Goal: Task Accomplishment & Management: Use online tool/utility

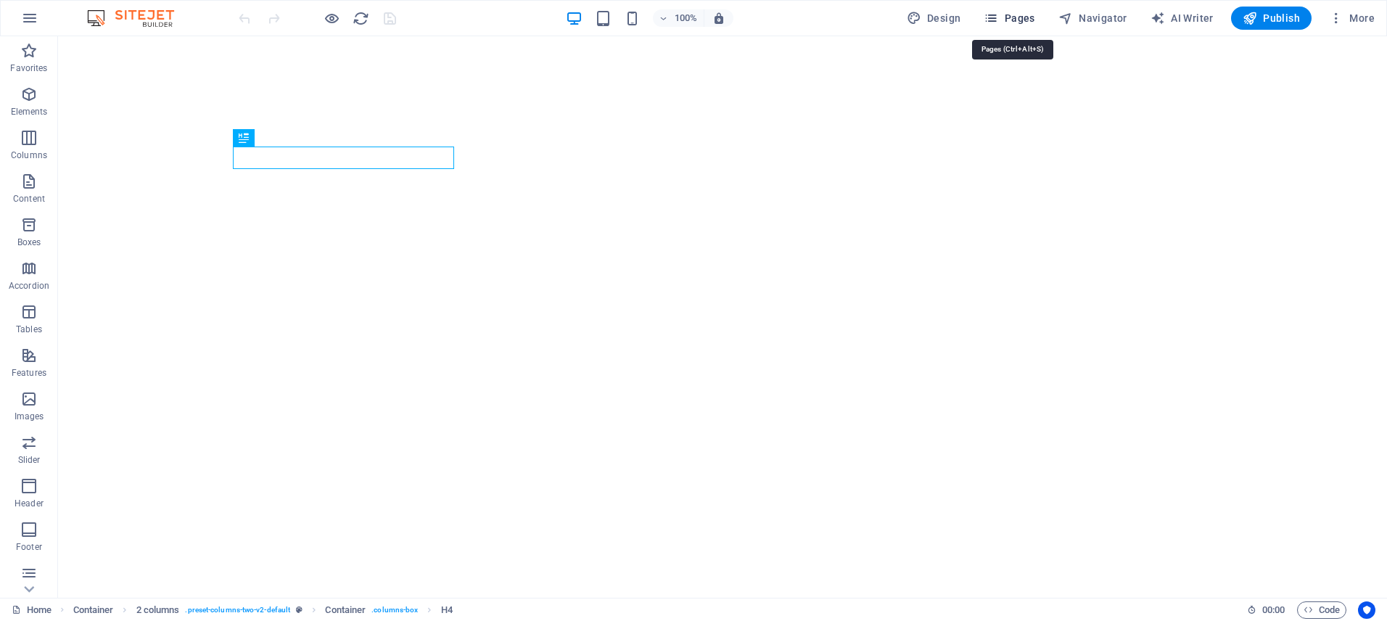
click at [998, 20] on icon "button" at bounding box center [991, 18] width 15 height 15
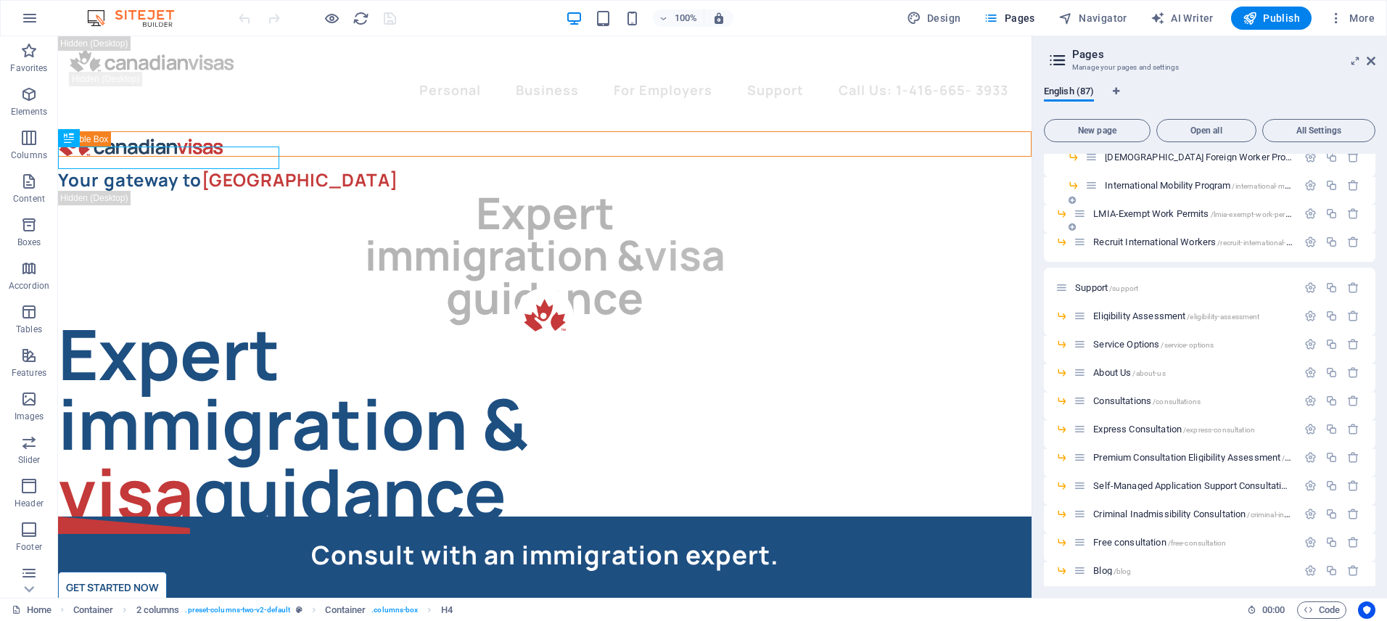
scroll to position [1481, 0]
click at [1313, 607] on span "Code" at bounding box center [1322, 610] width 36 height 17
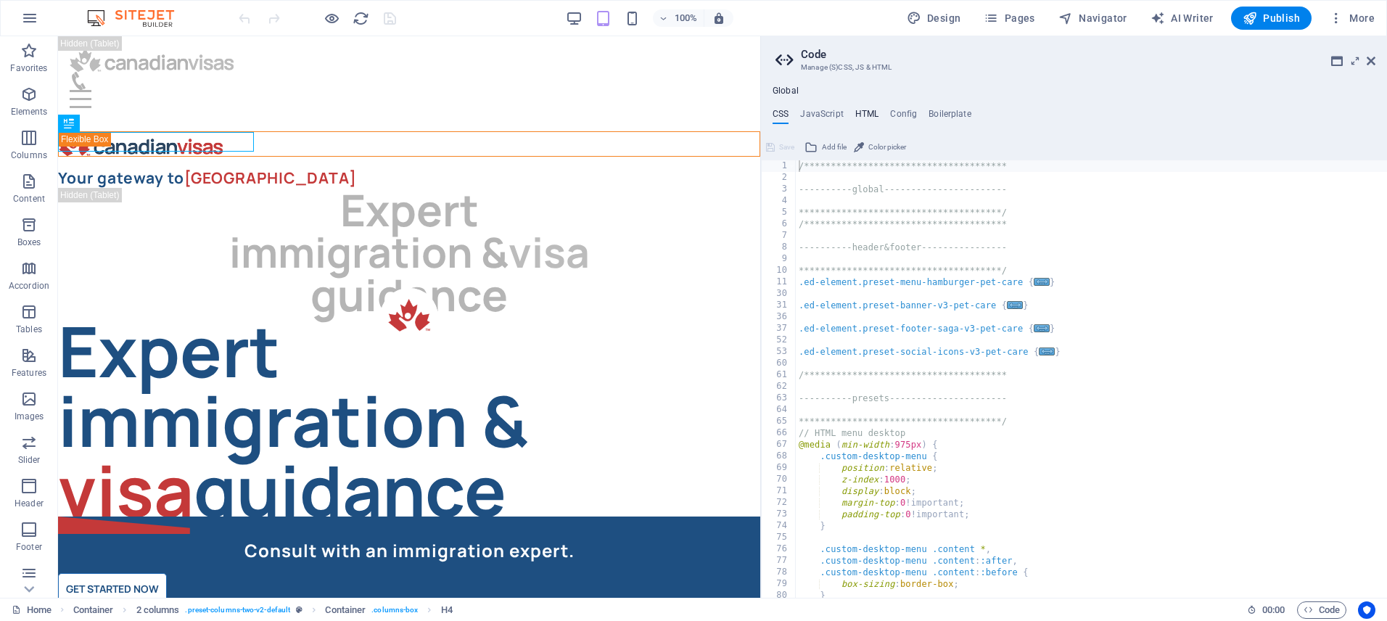
click at [861, 110] on h4 "HTML" at bounding box center [867, 117] width 24 height 16
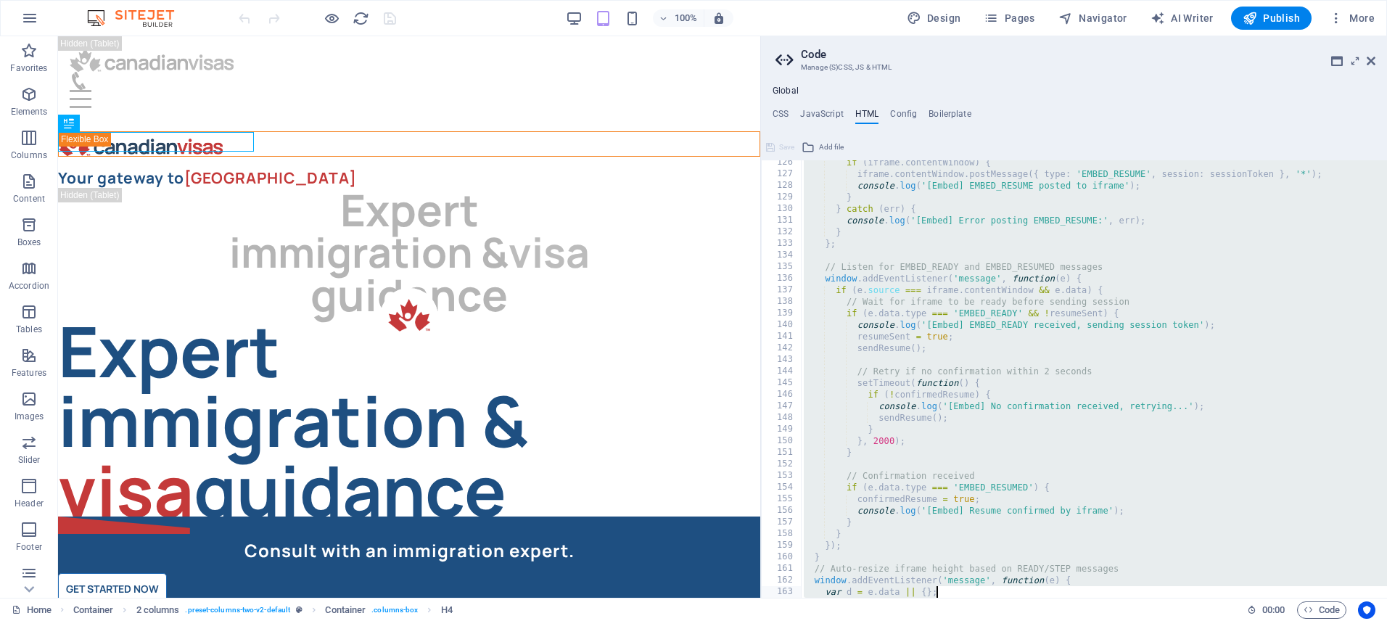
scroll to position [1536, 0]
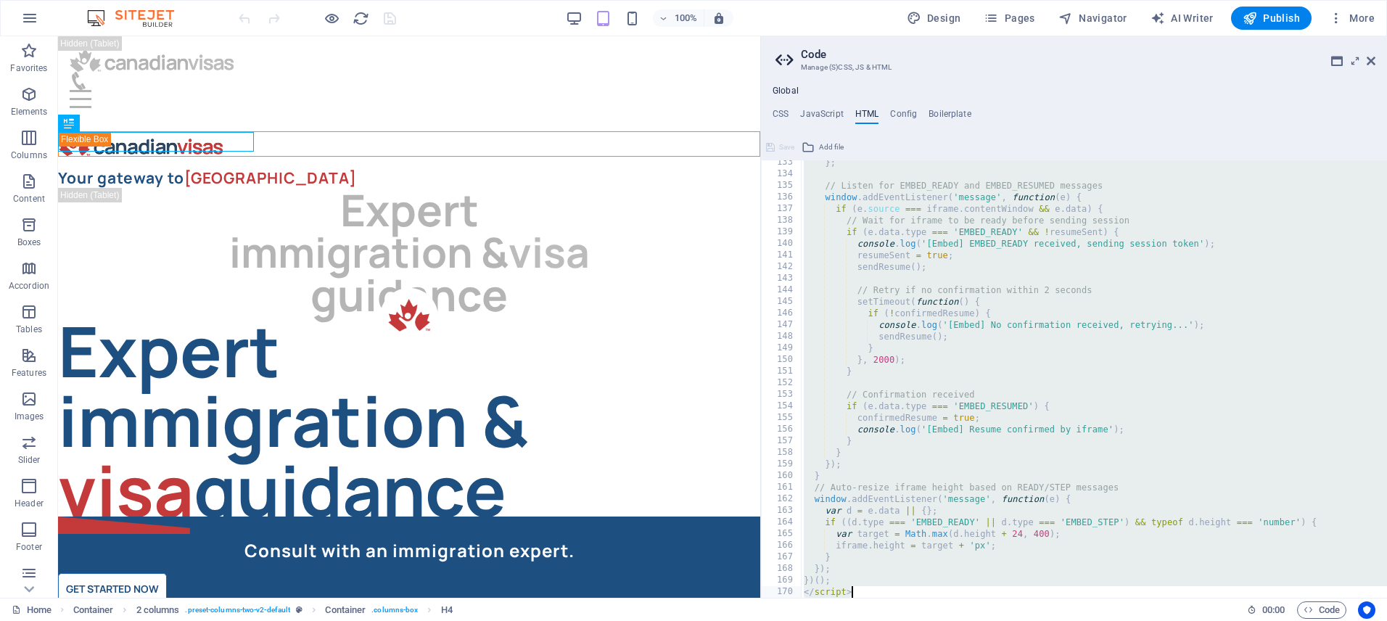
drag, startPoint x: 800, startPoint y: 196, endPoint x: 1019, endPoint y: 610, distance: 468.1
click at [1019, 598] on div "**********" at bounding box center [693, 317] width 1387 height 562
paste textarea
type textarea "</script>"
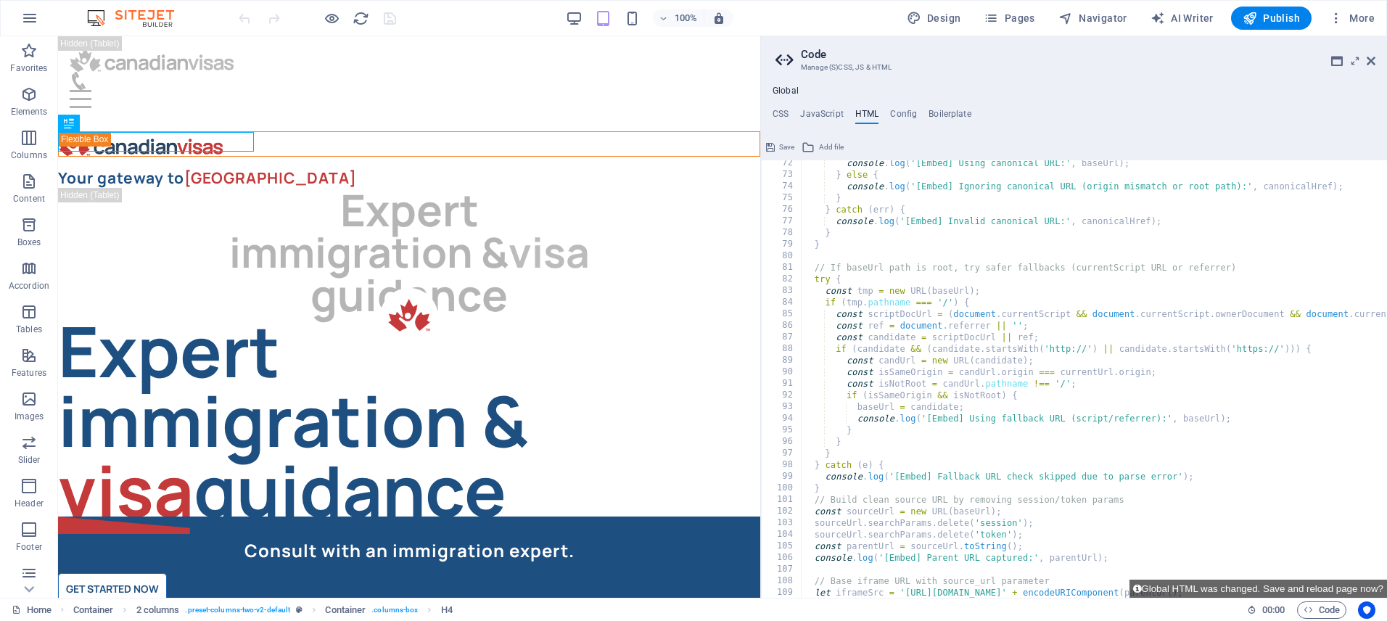
scroll to position [763, 0]
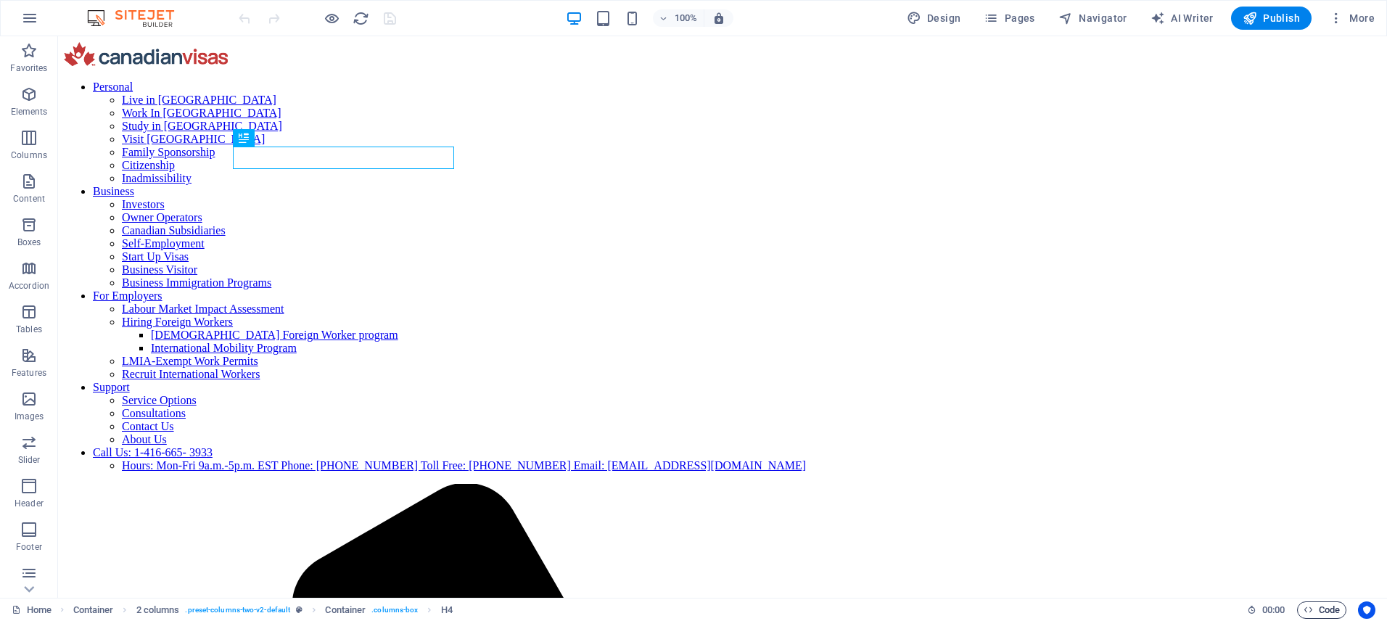
click at [1323, 607] on span "Code" at bounding box center [1322, 610] width 36 height 17
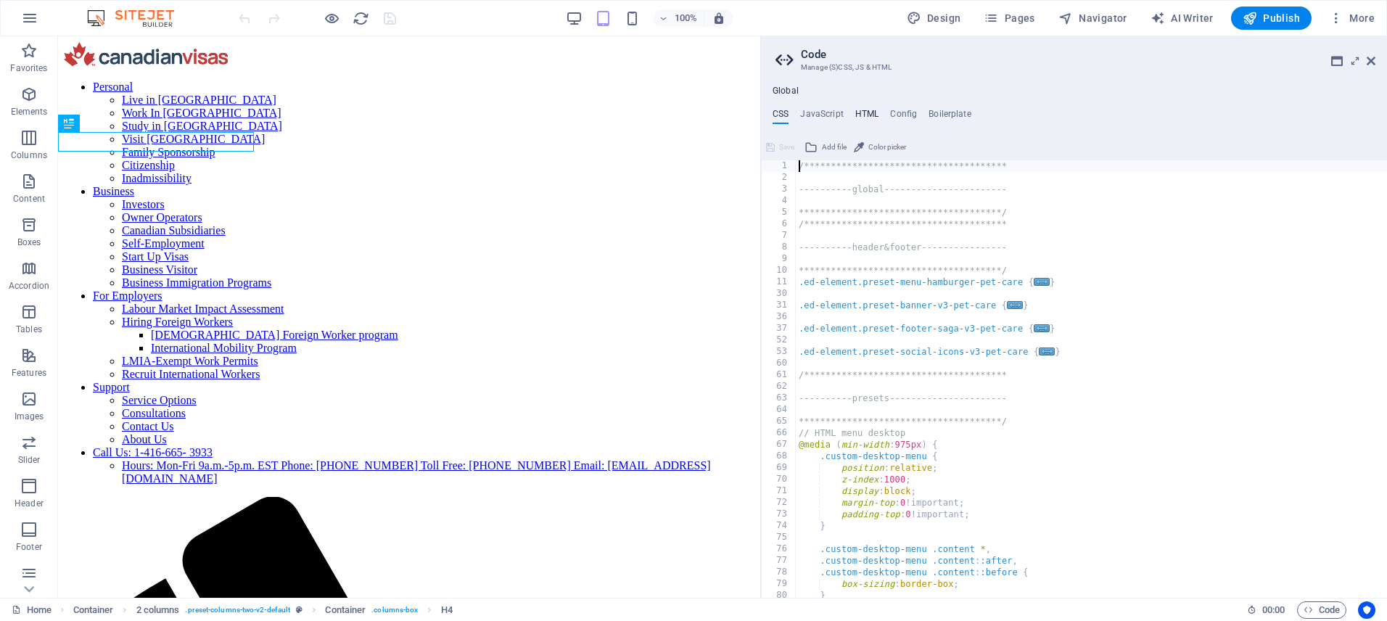
click at [871, 115] on h4 "HTML" at bounding box center [867, 117] width 24 height 16
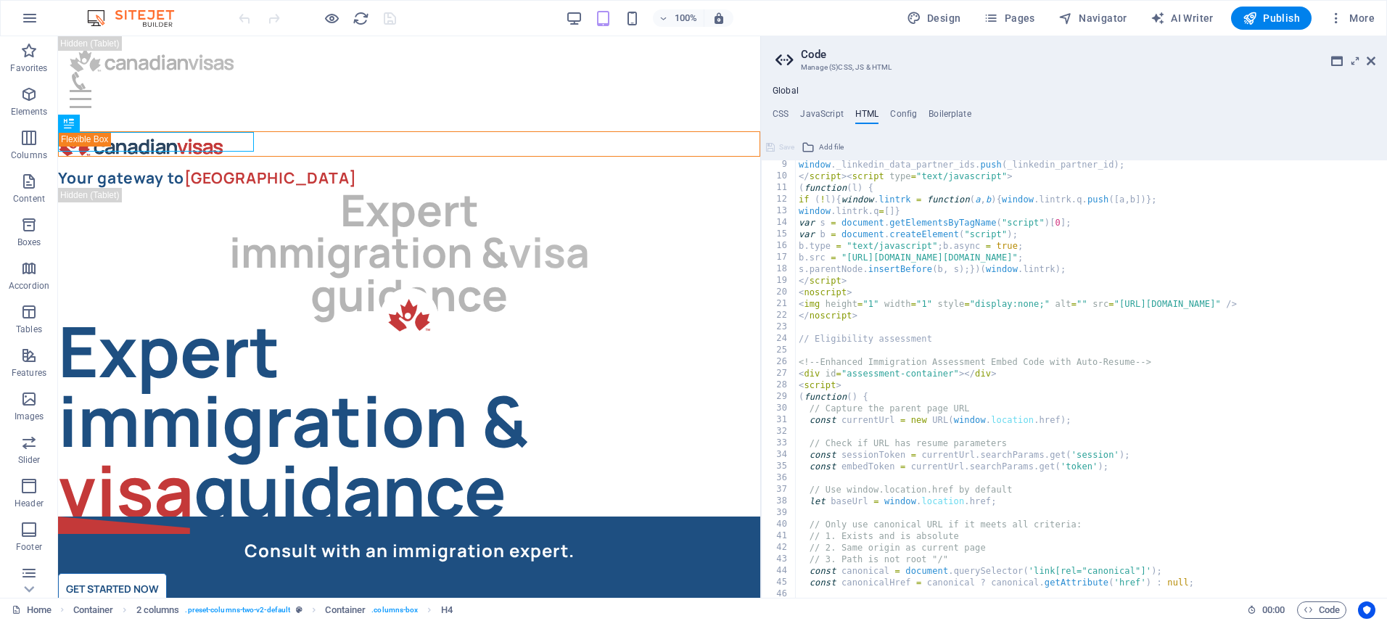
scroll to position [139, 0]
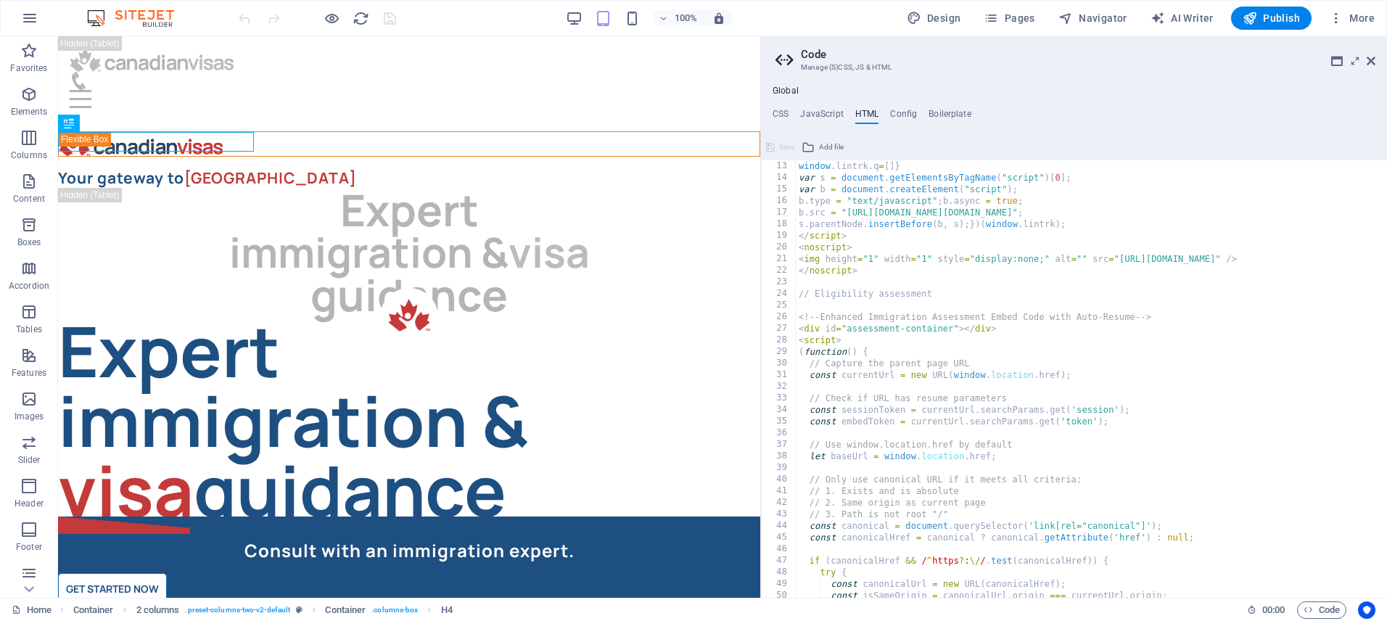
click at [883, 270] on div "window . lintrk . q = [ ]} var s = document . getElementsByTagName ( "script" )…" at bounding box center [1177, 390] width 762 height 461
type textarea "</noscript>"
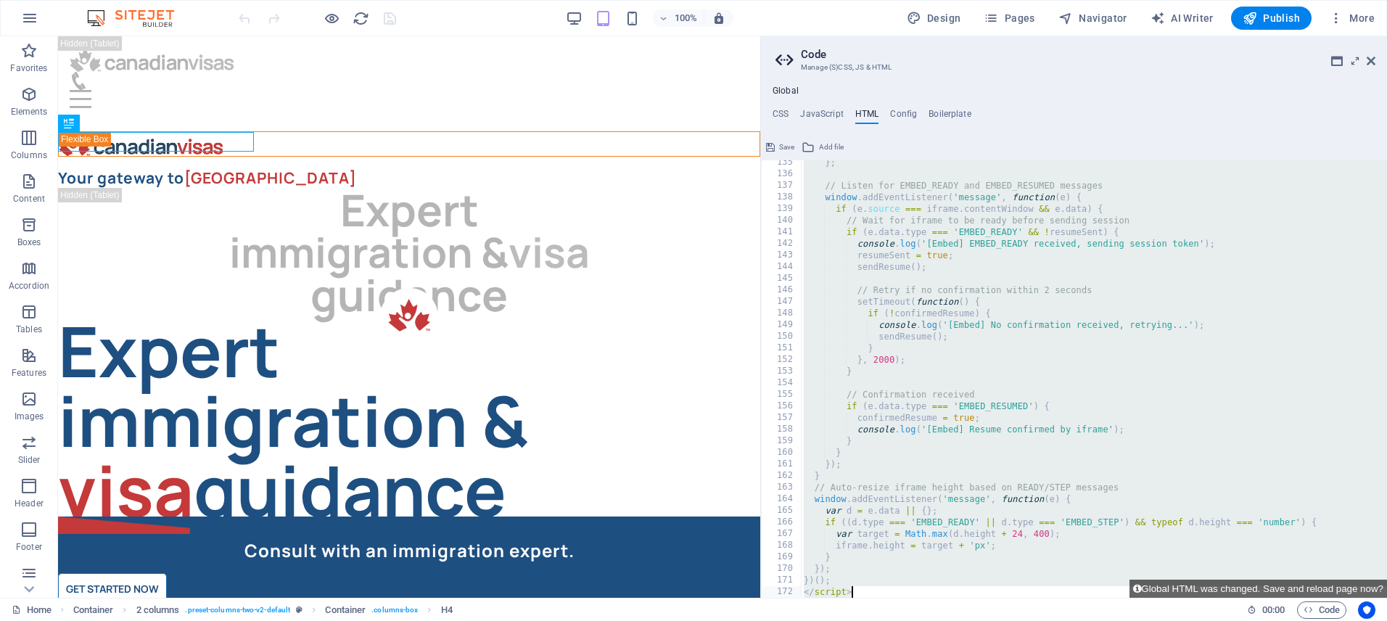
scroll to position [1559, 0]
drag, startPoint x: 800, startPoint y: 341, endPoint x: 1035, endPoint y: 654, distance: 391.2
click at [1035, 620] on html "**********" at bounding box center [693, 310] width 1387 height 621
paste textarea
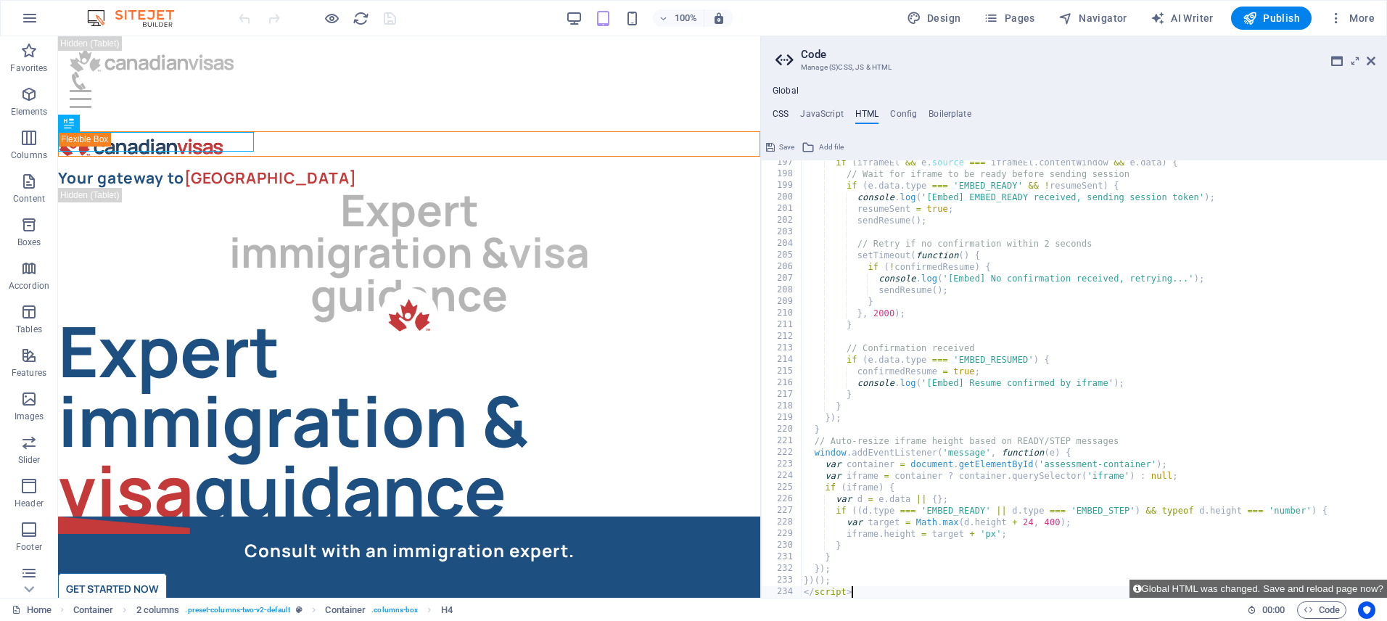
type textarea "</script>"
click at [776, 113] on h4 "CSS" at bounding box center [781, 117] width 16 height 16
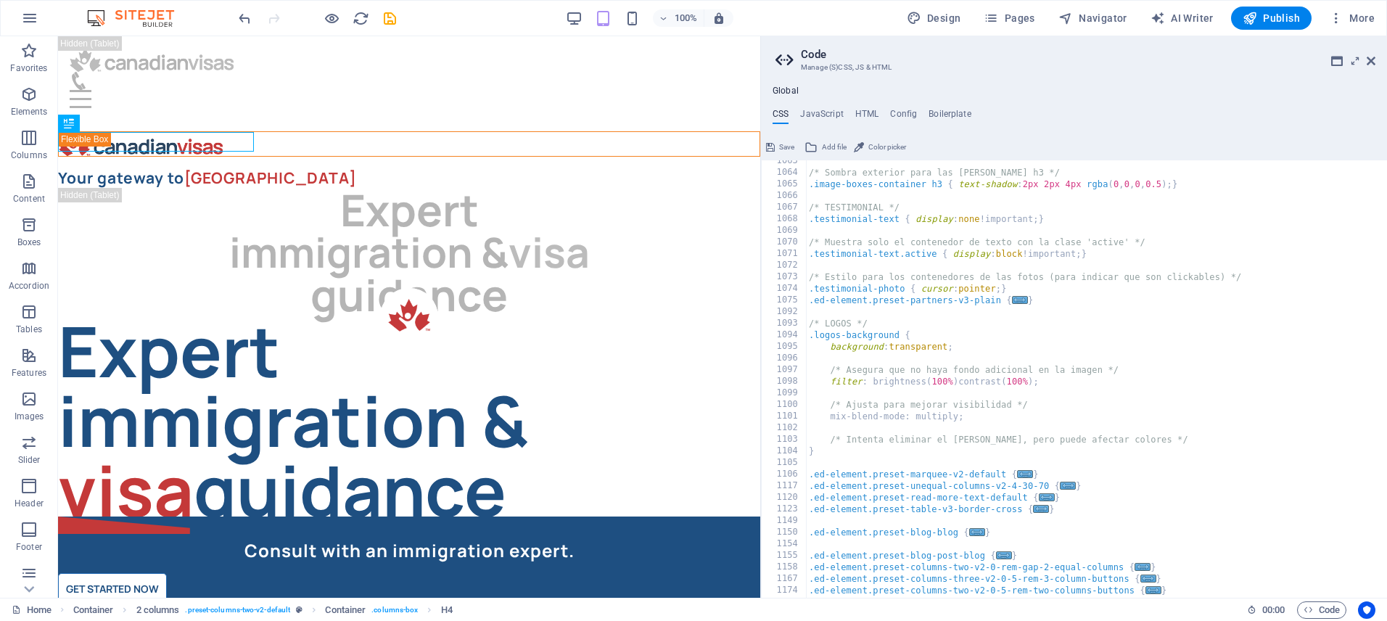
scroll to position [6389, 0]
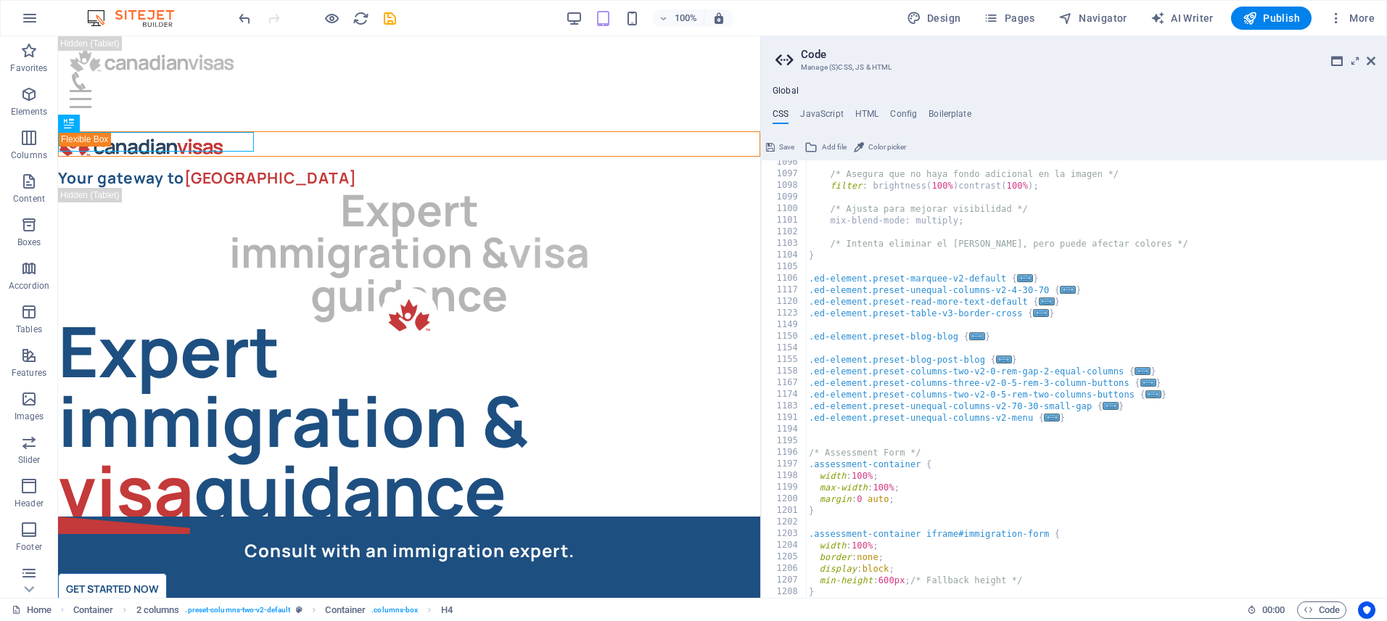
click at [776, 144] on button "Save" at bounding box center [780, 147] width 33 height 17
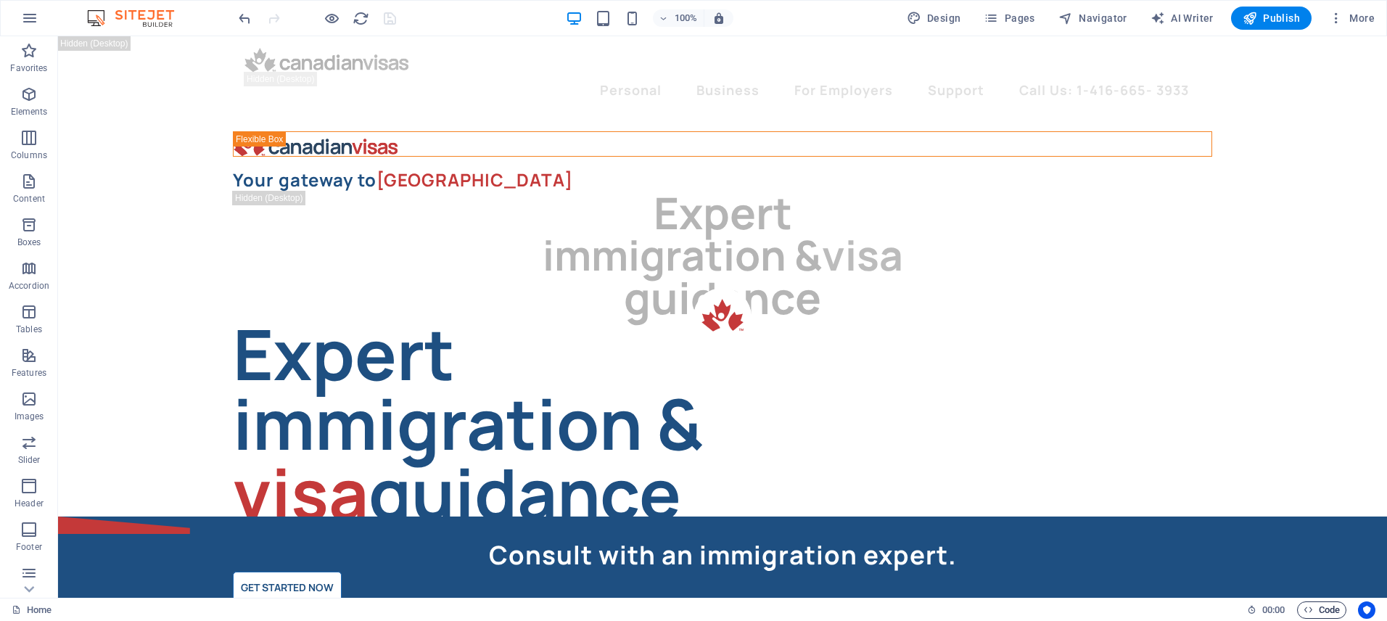
click at [1330, 616] on span "Code" at bounding box center [1322, 610] width 36 height 17
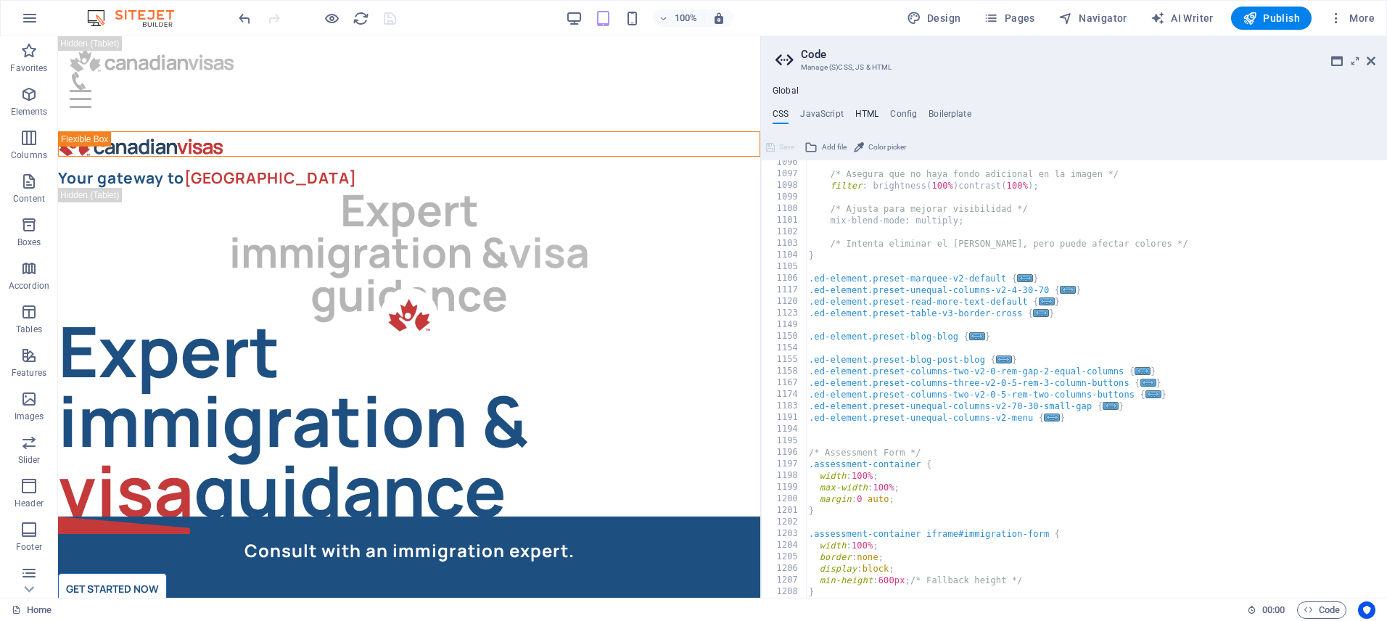
click at [861, 112] on h4 "HTML" at bounding box center [867, 117] width 24 height 16
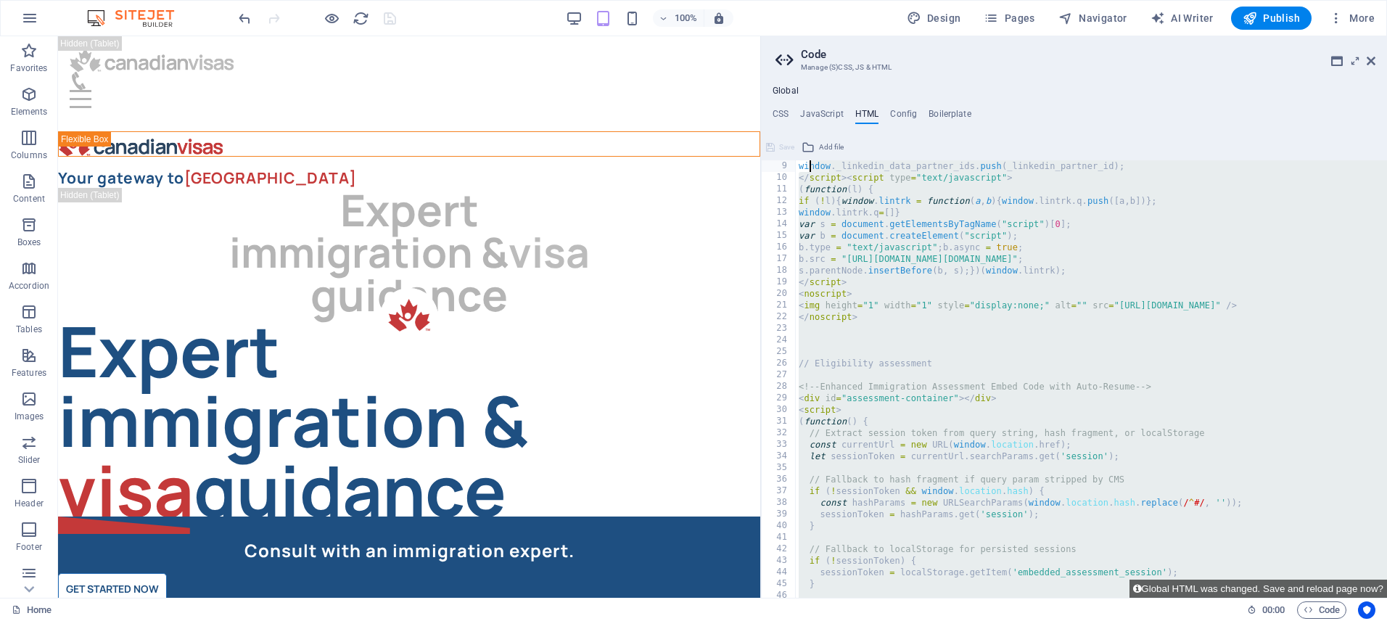
scroll to position [23, 0]
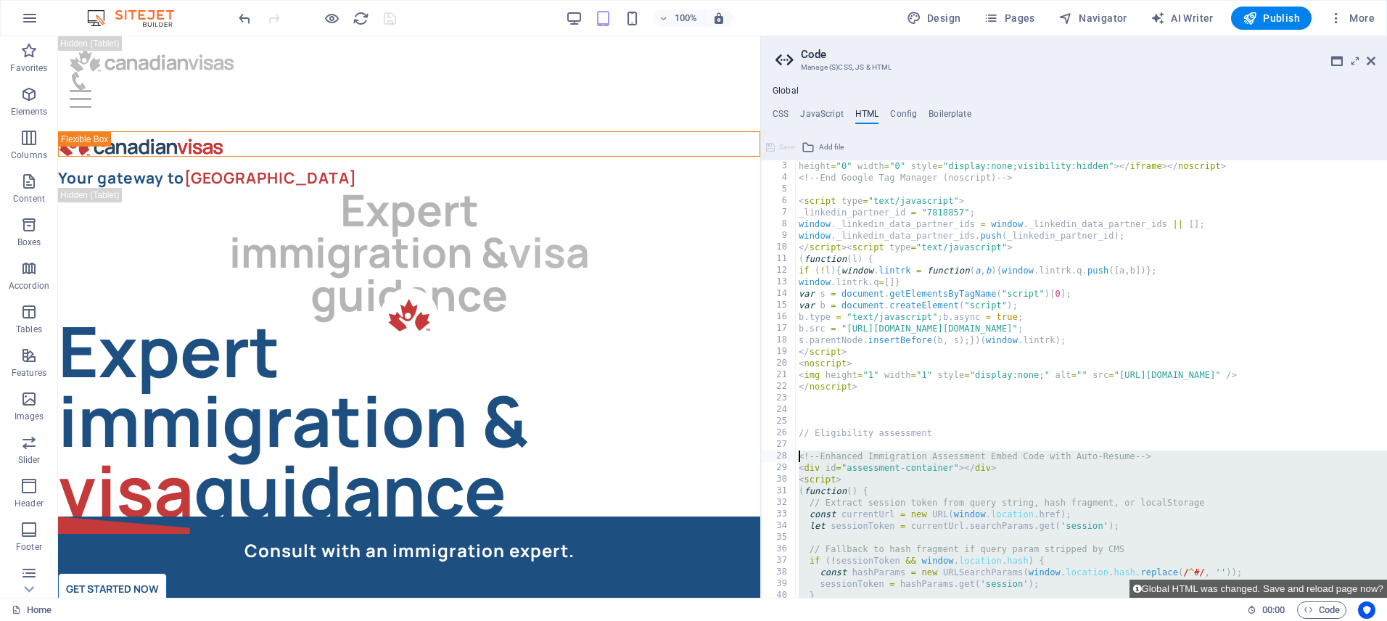
drag, startPoint x: 828, startPoint y: 578, endPoint x: 794, endPoint y: 459, distance: 124.5
click at [794, 459] on div "</script> 3 4 5 6 7 8 9 10 11 12 13 14 15 16 17 18 19 20 21 22 23 24 25 26 27 2…" at bounding box center [1074, 379] width 626 height 438
type textarea "<!-- Enhanced Immigration Assessment Embed Code with Auto-Resume --> <div id="a…"
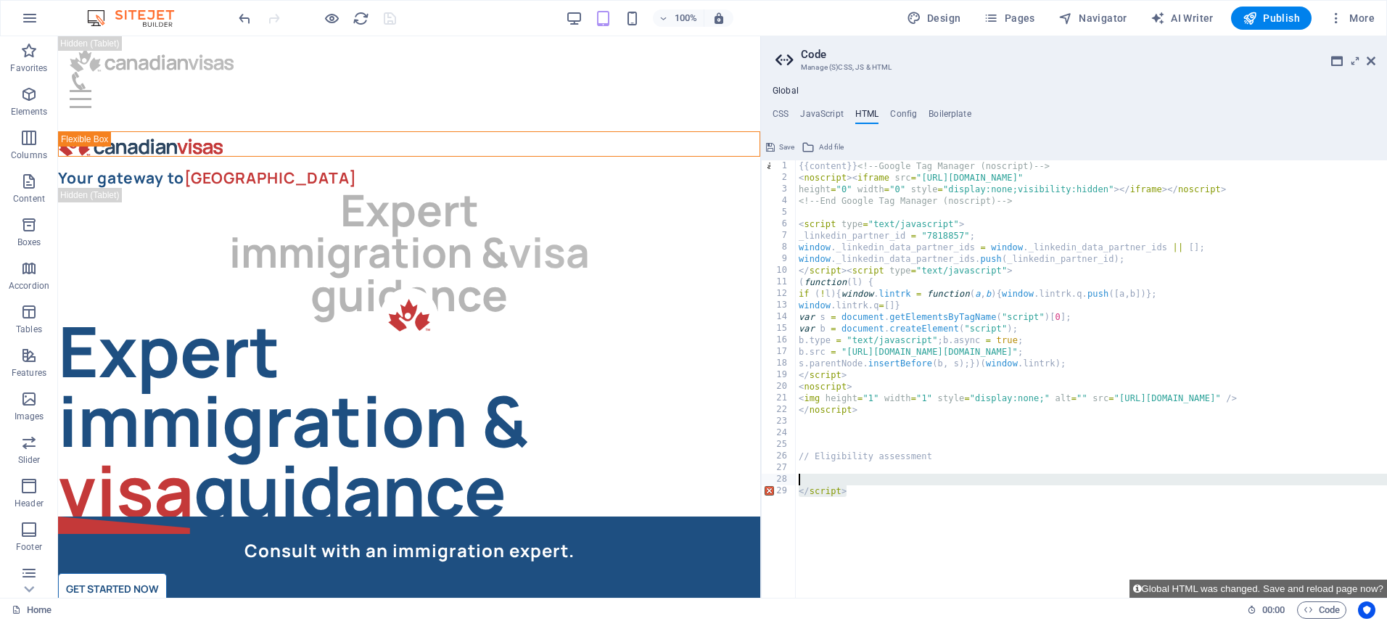
drag, startPoint x: 813, startPoint y: 488, endPoint x: 792, endPoint y: 477, distance: 24.7
click at [791, 475] on div "1 2 3 4 5 6 7 8 9 10 11 12 13 14 15 16 17 18 19 20 21 22 23 24 25 26 27 28 29 {…" at bounding box center [1074, 379] width 626 height 438
type textarea "</script>"
paste textarea "</script>"
type textarea "</script>"
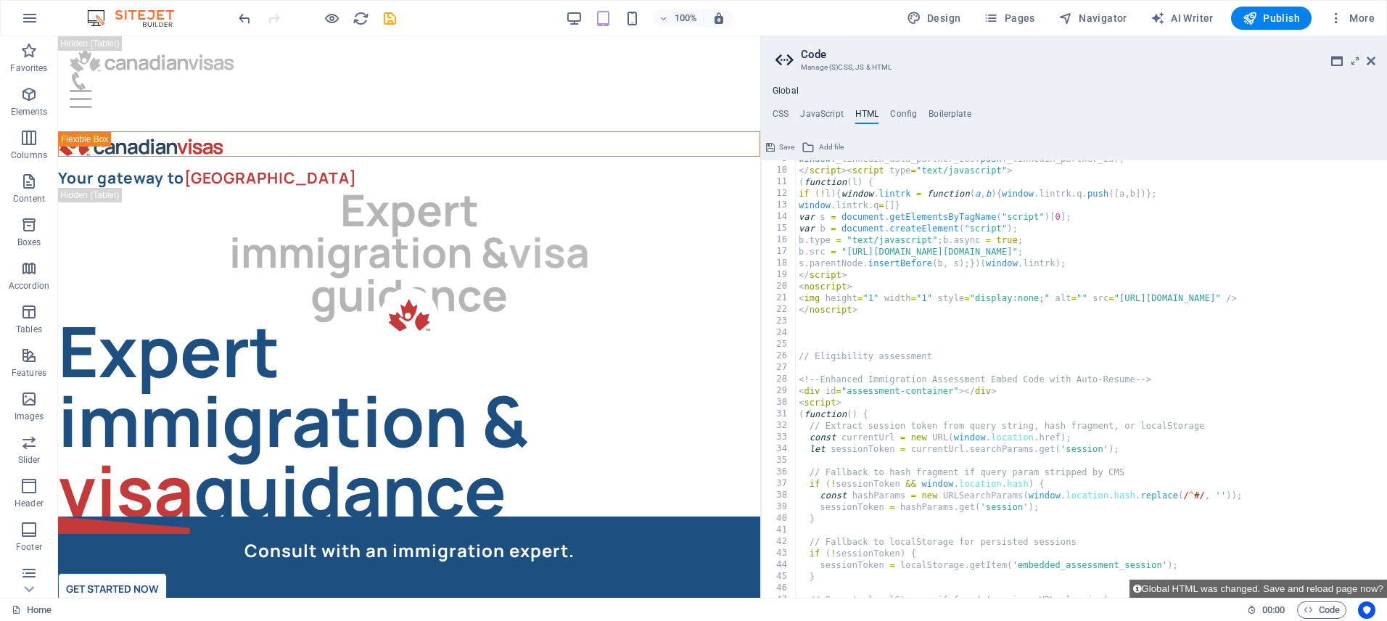
scroll to position [100, 0]
click at [776, 144] on button "Save" at bounding box center [780, 147] width 33 height 17
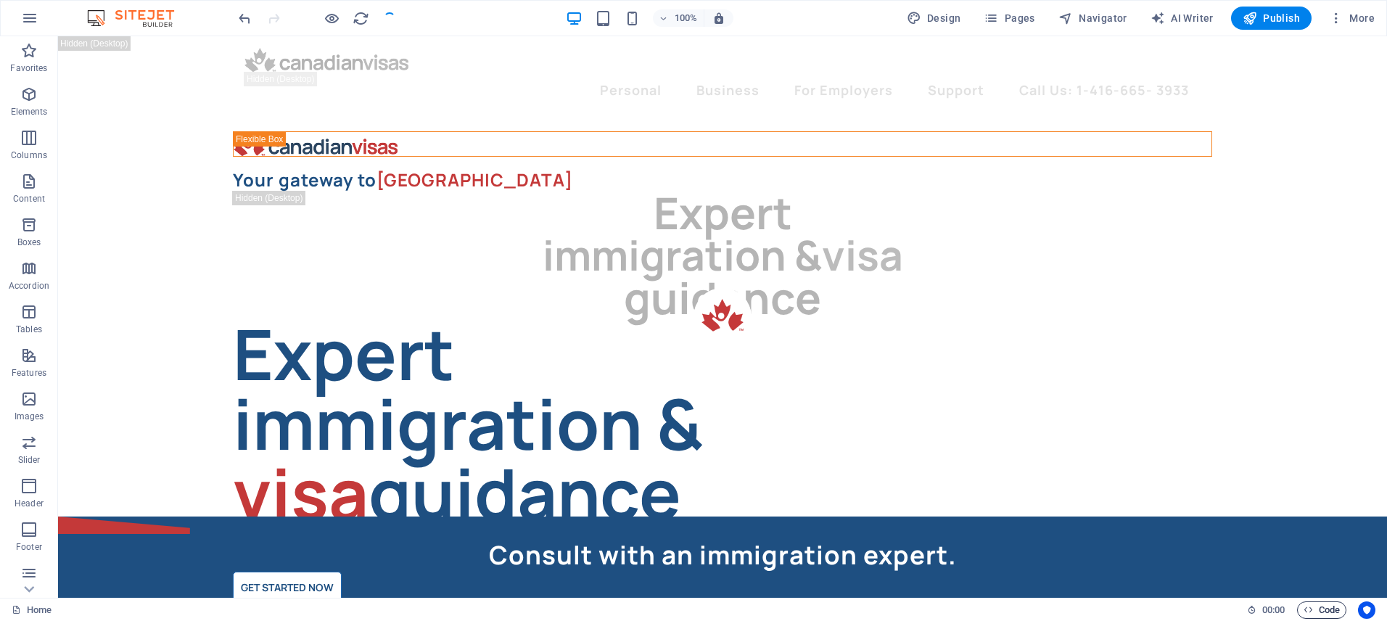
click at [1324, 614] on span "Code" at bounding box center [1322, 610] width 36 height 17
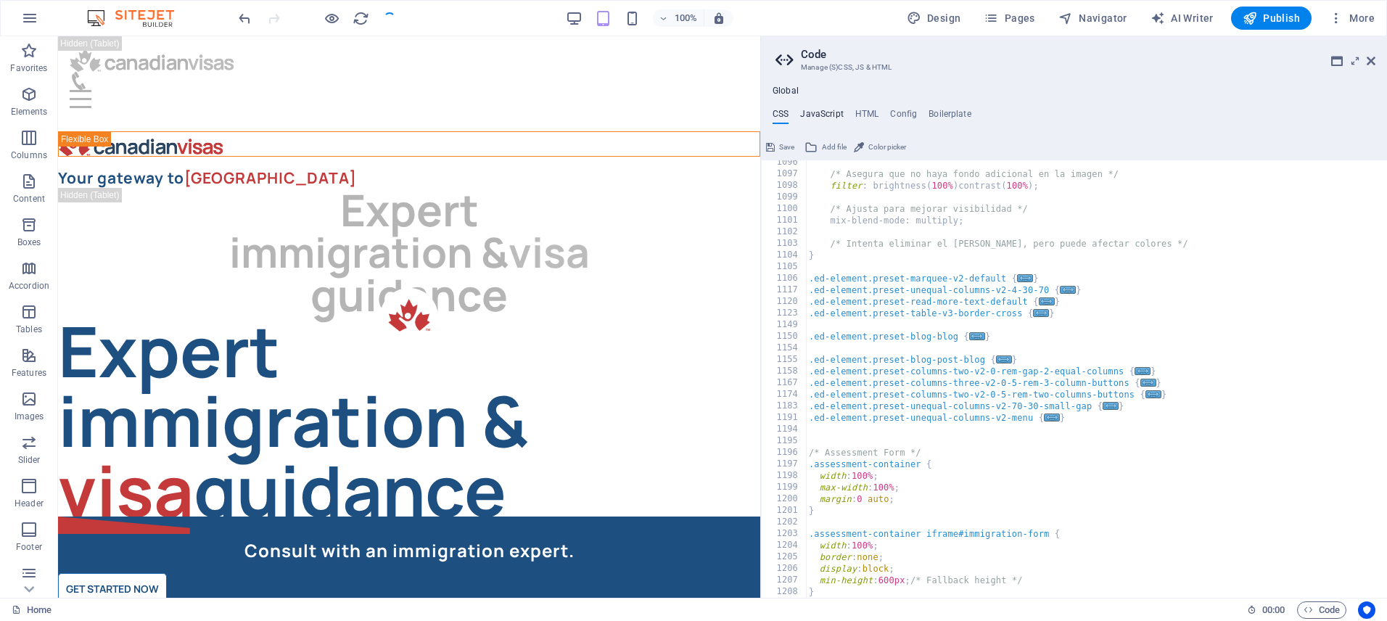
click at [825, 112] on h4 "JavaScript" at bounding box center [821, 117] width 43 height 16
type textarea "document.addEventListener("DOMContentLoaded", () => {"
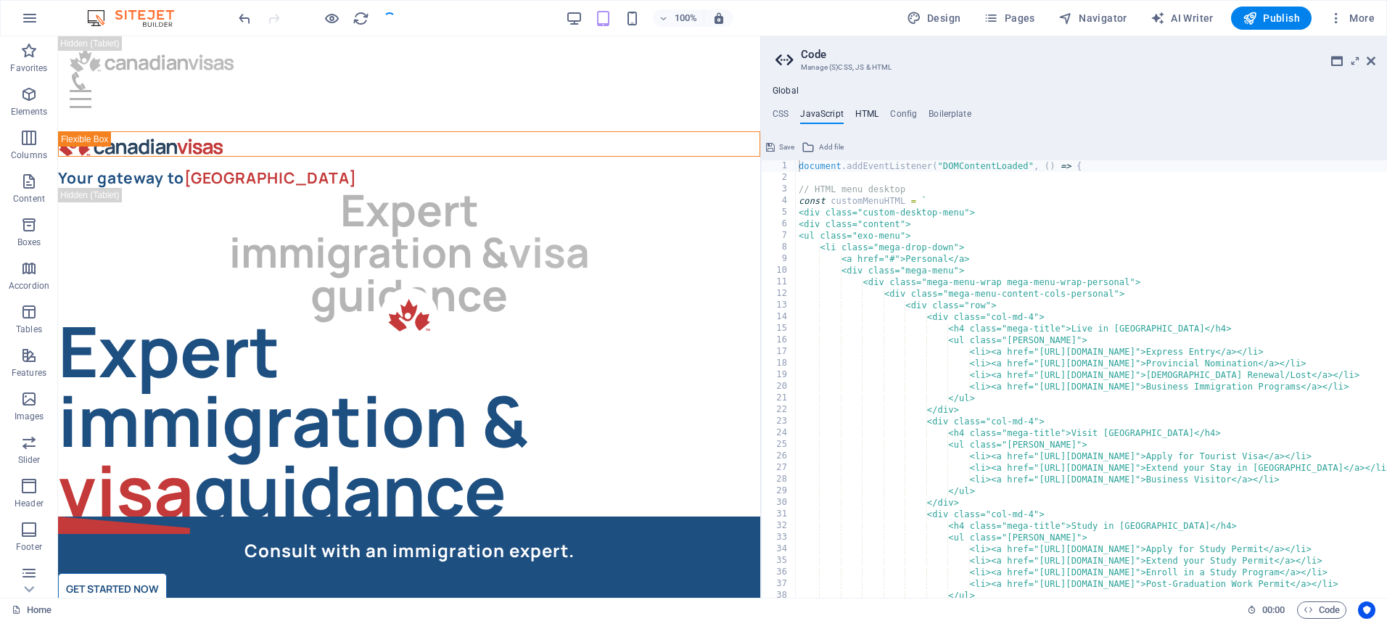
click at [869, 114] on h4 "HTML" at bounding box center [867, 117] width 24 height 16
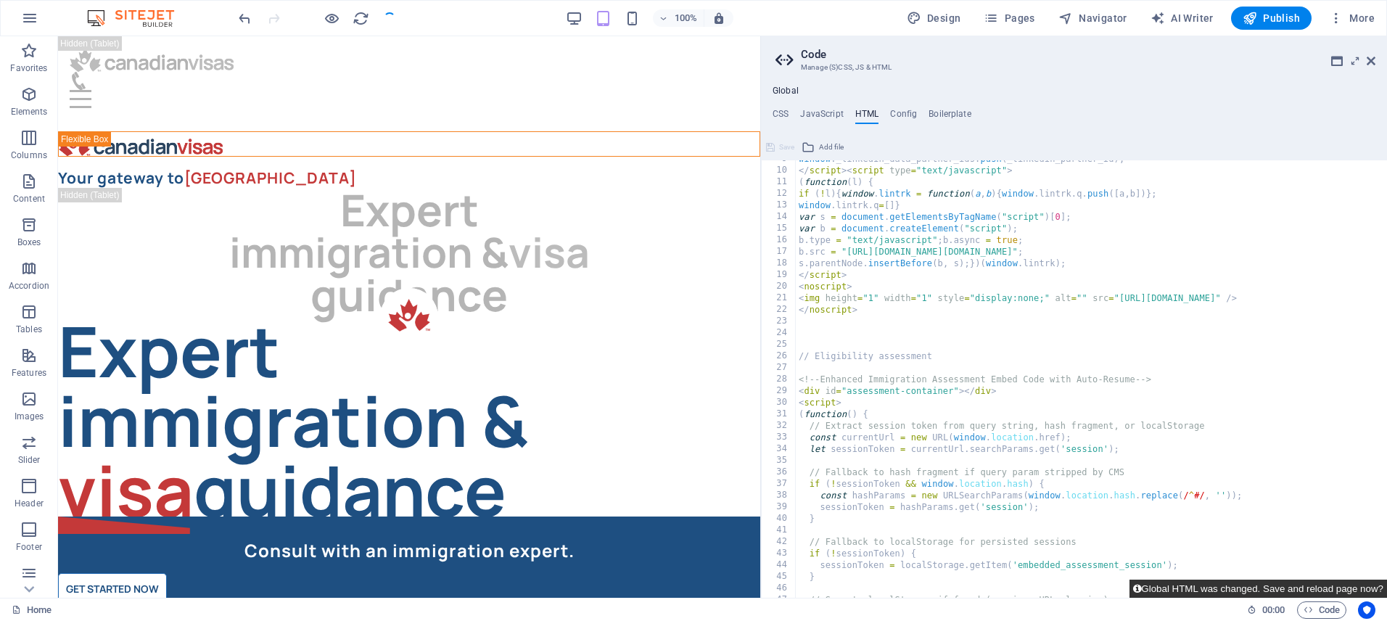
click at [1248, 586] on button "Global HTML was changed. Save and reload page now?" at bounding box center [1259, 589] width 258 height 18
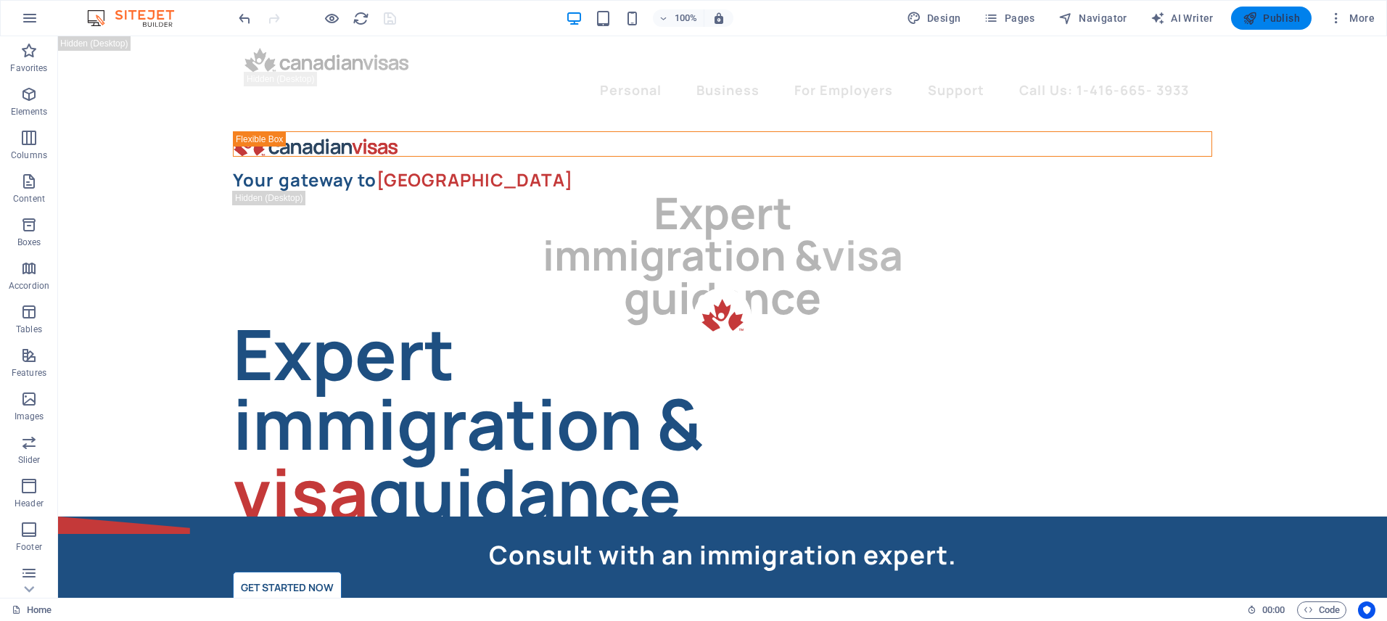
click at [1267, 24] on span "Publish" at bounding box center [1271, 18] width 57 height 15
click at [1321, 612] on span "Code" at bounding box center [1322, 610] width 36 height 17
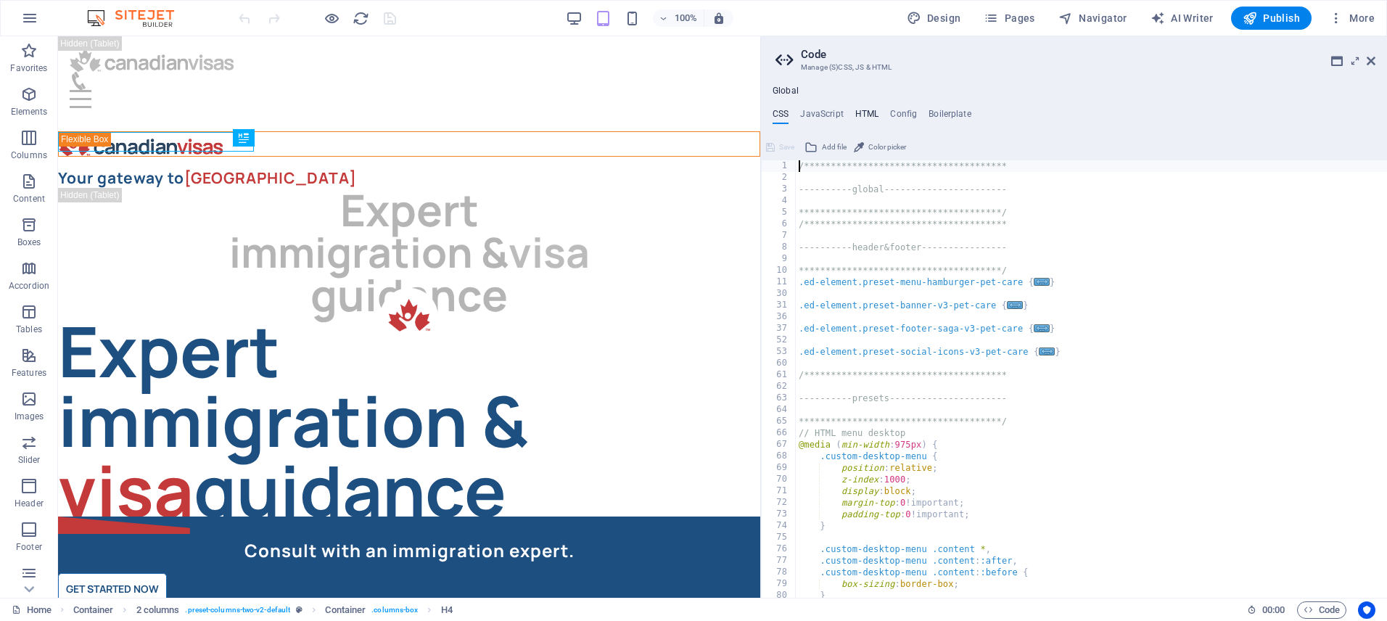
click at [868, 110] on h4 "HTML" at bounding box center [867, 117] width 24 height 16
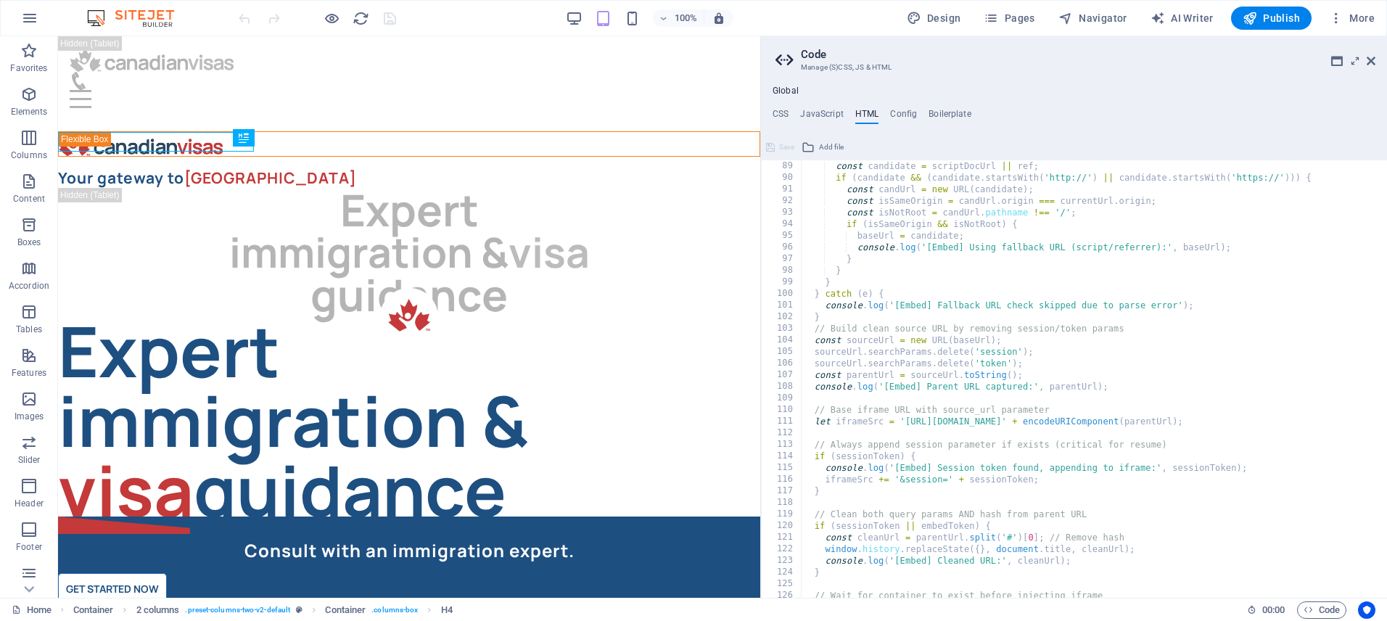
scroll to position [1025, 0]
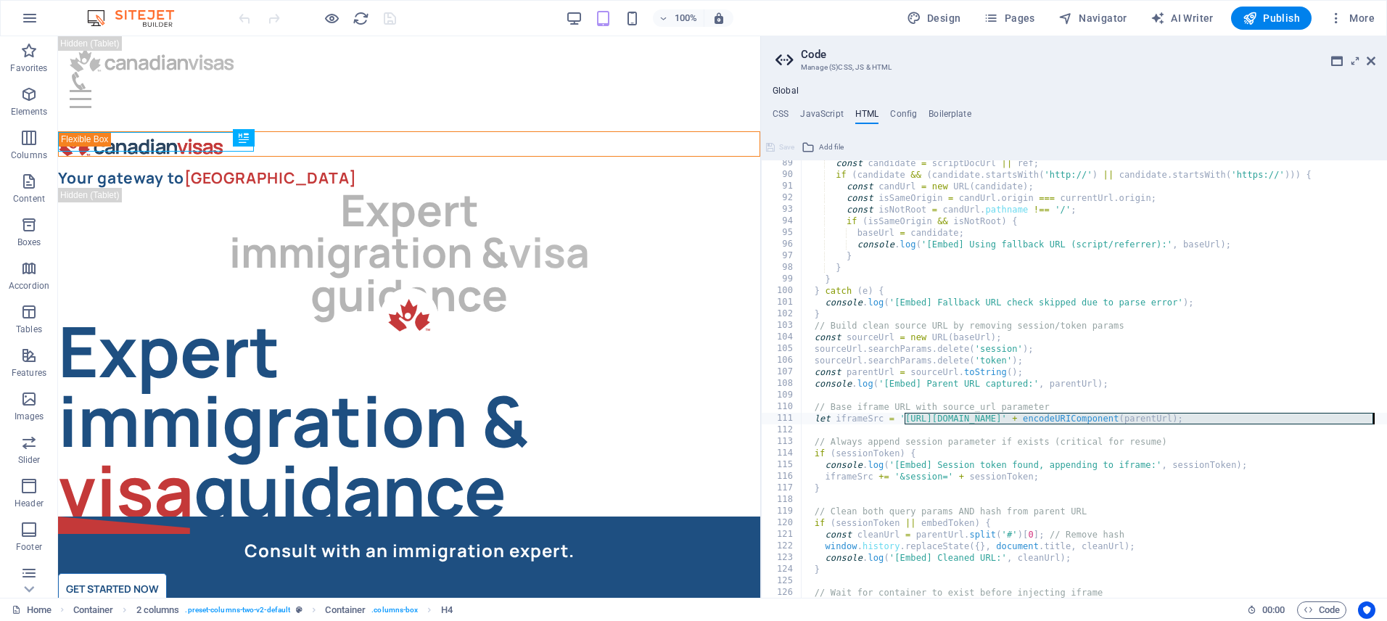
drag, startPoint x: 906, startPoint y: 420, endPoint x: 1371, endPoint y: 422, distance: 465.8
click at [1371, 422] on div "const candidate = scriptDocUrl || ref ; if ( candidate && ( candidate . startsW…" at bounding box center [1182, 387] width 762 height 461
type textarea "let iframeSrc = 'https://app.immify.ca/embed/2bfa0f6a-d260-4b19-9459-c6f8062b4f…"
click at [1374, 61] on icon at bounding box center [1371, 61] width 9 height 12
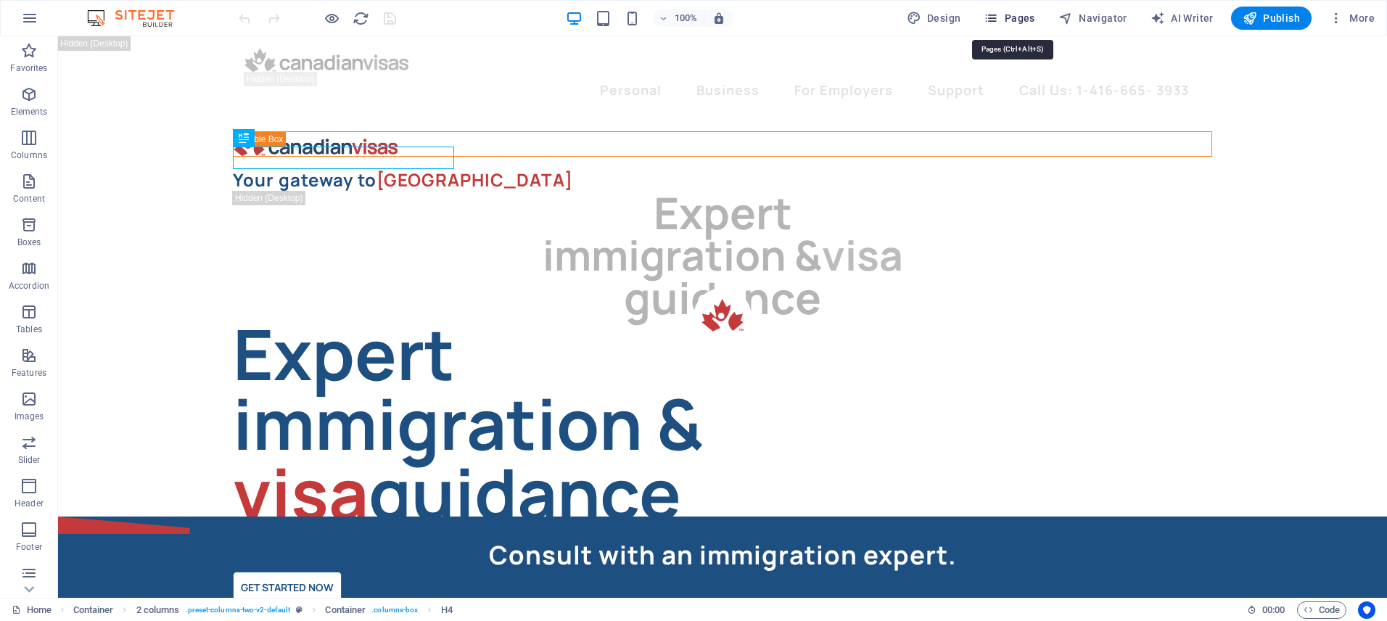
click at [1020, 18] on span "Pages" at bounding box center [1009, 18] width 51 height 15
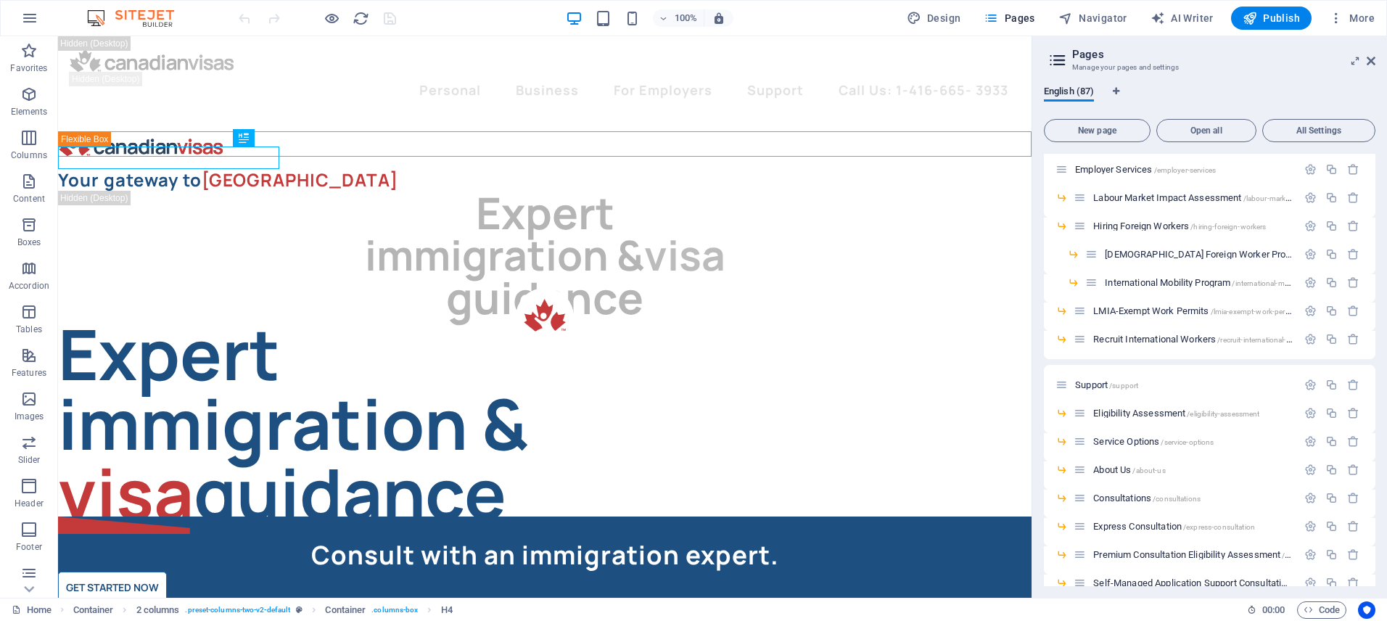
scroll to position [1424, 0]
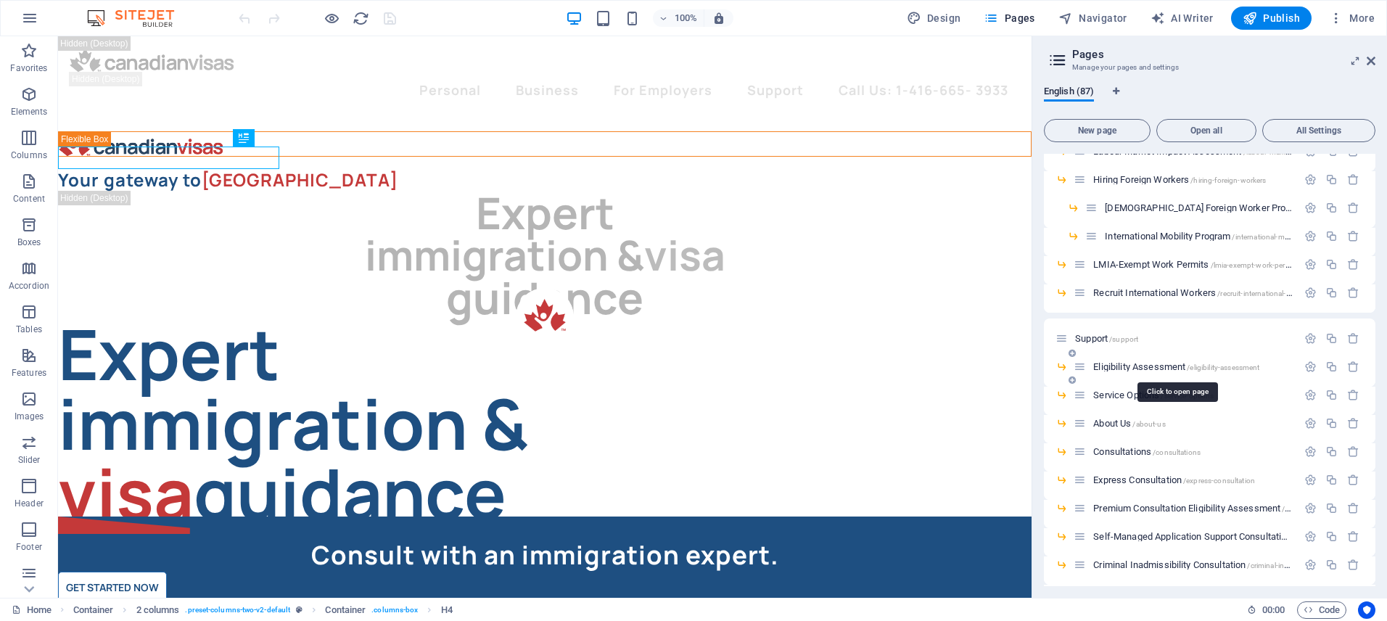
click at [1114, 364] on span "Eligibility Assessment /eligibility-assessment" at bounding box center [1176, 366] width 166 height 11
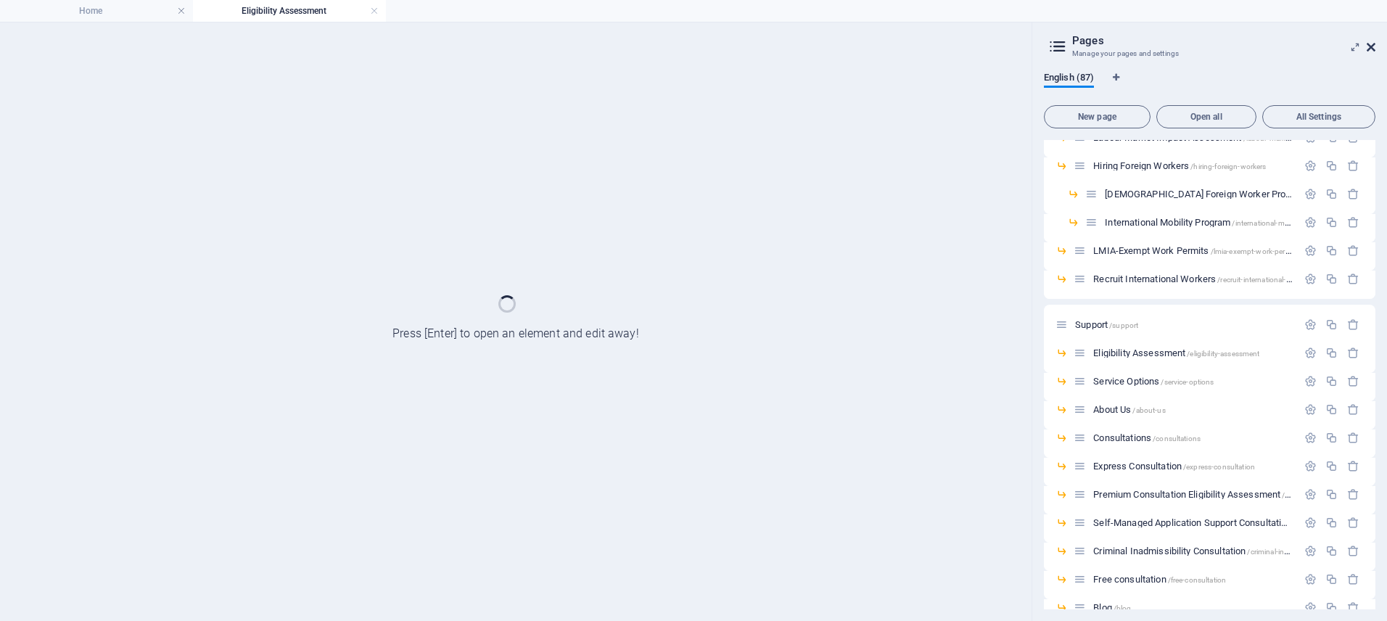
click at [1374, 48] on div "Home Eligibility Assessment Favorites Elements Columns Content Boxes Accordion …" at bounding box center [693, 321] width 1387 height 599
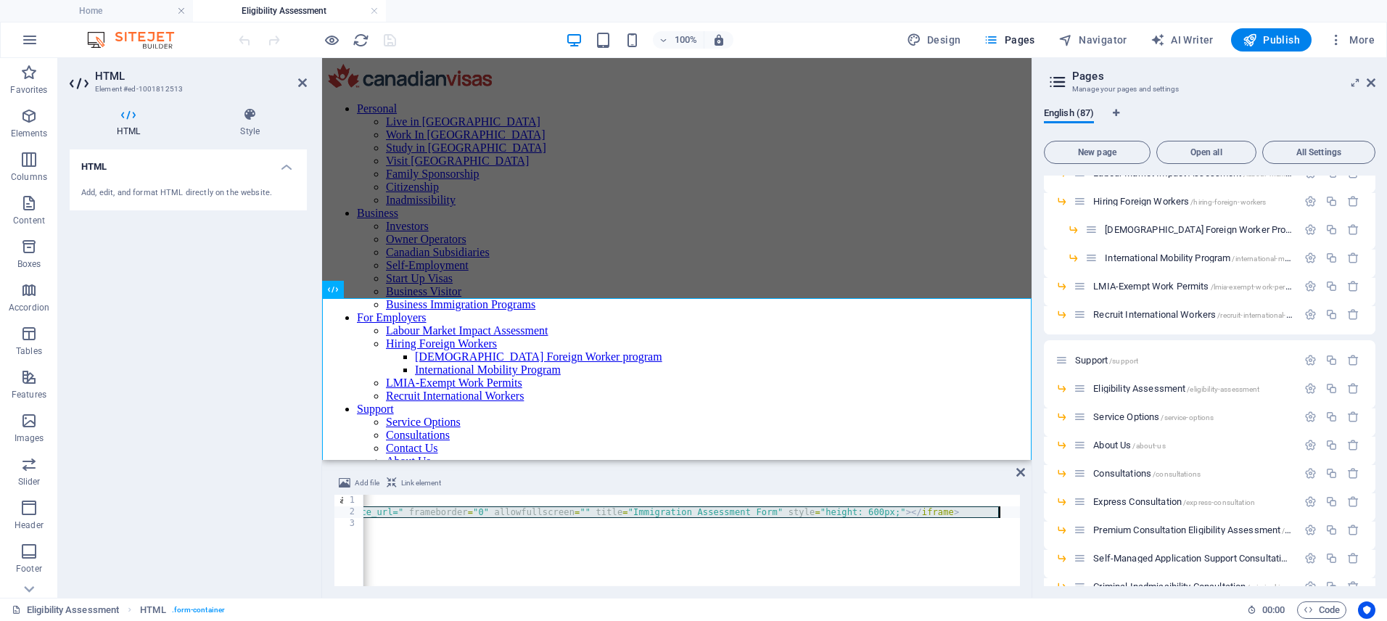
scroll to position [0, 35]
drag, startPoint x: 564, startPoint y: 513, endPoint x: 979, endPoint y: 513, distance: 415.0
click at [979, 513] on div "< div class = "assessment-container" > < iframe id = "immigration-form" src = "…" at bounding box center [954, 551] width 1252 height 112
type textarea "<iframe id="immigration-form" src="https://app.immify.ca/embed/2bfa0f6a-d260-4b…"
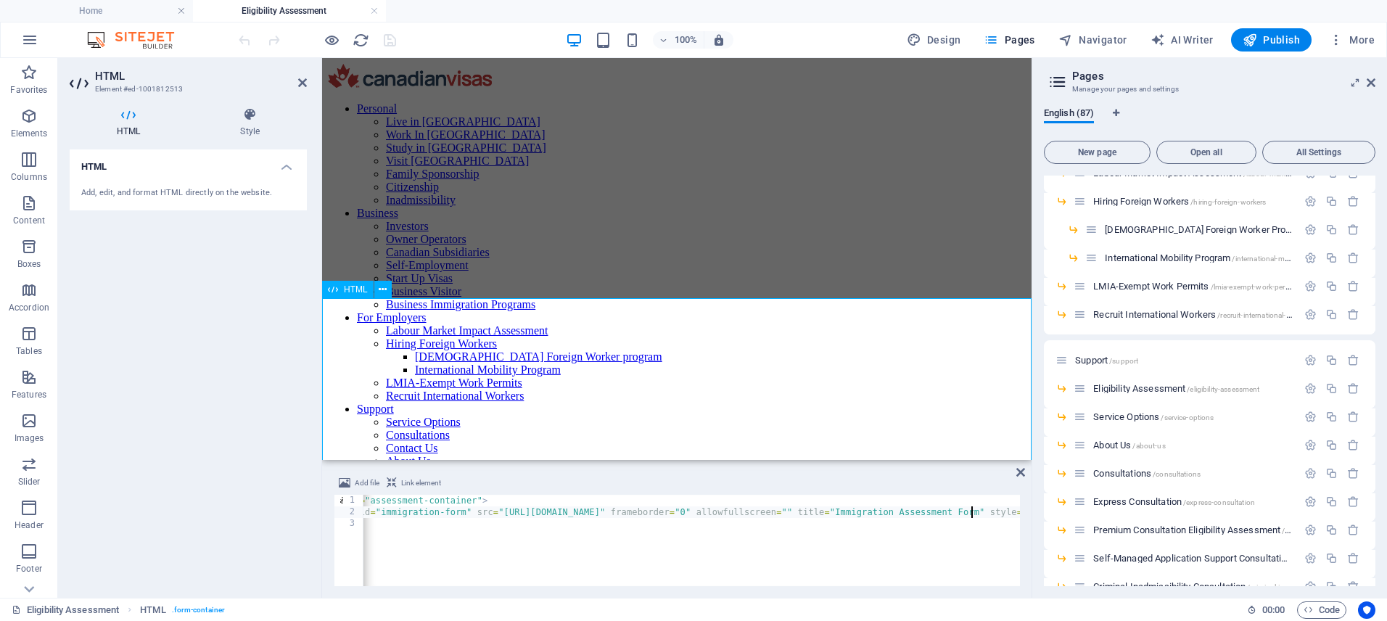
click at [390, 41] on icon "save" at bounding box center [390, 40] width 17 height 17
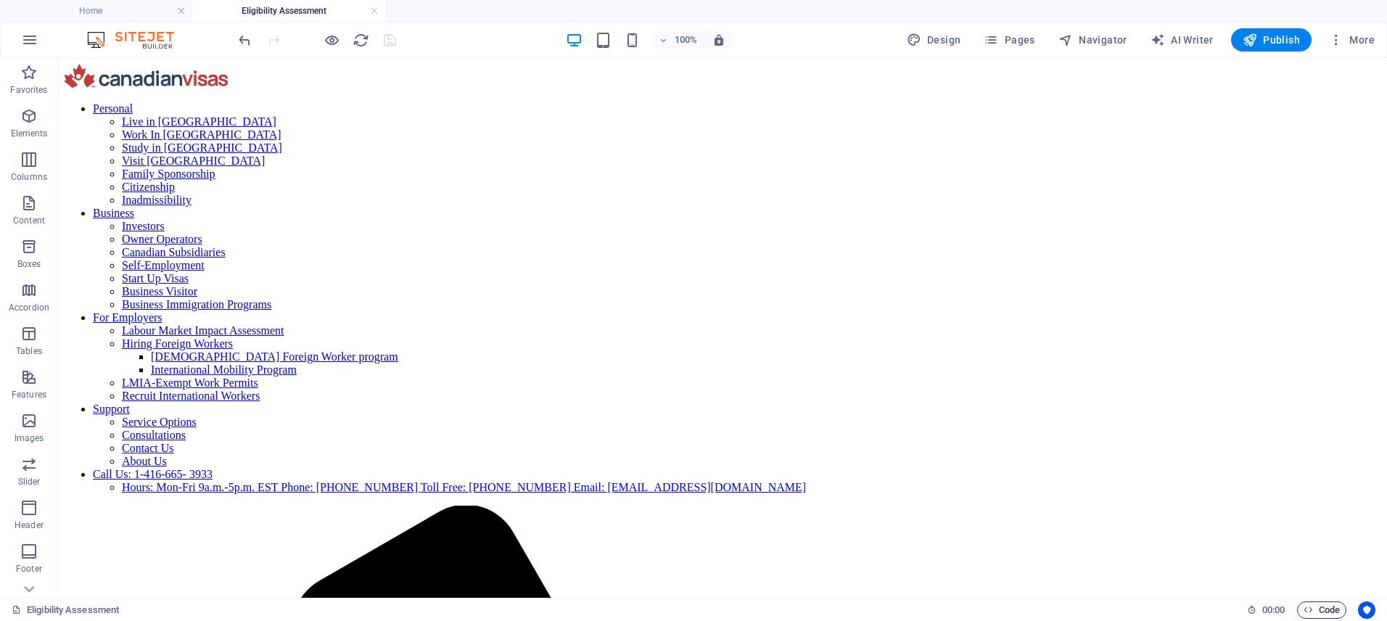
click at [1323, 607] on span "Code" at bounding box center [1322, 610] width 36 height 17
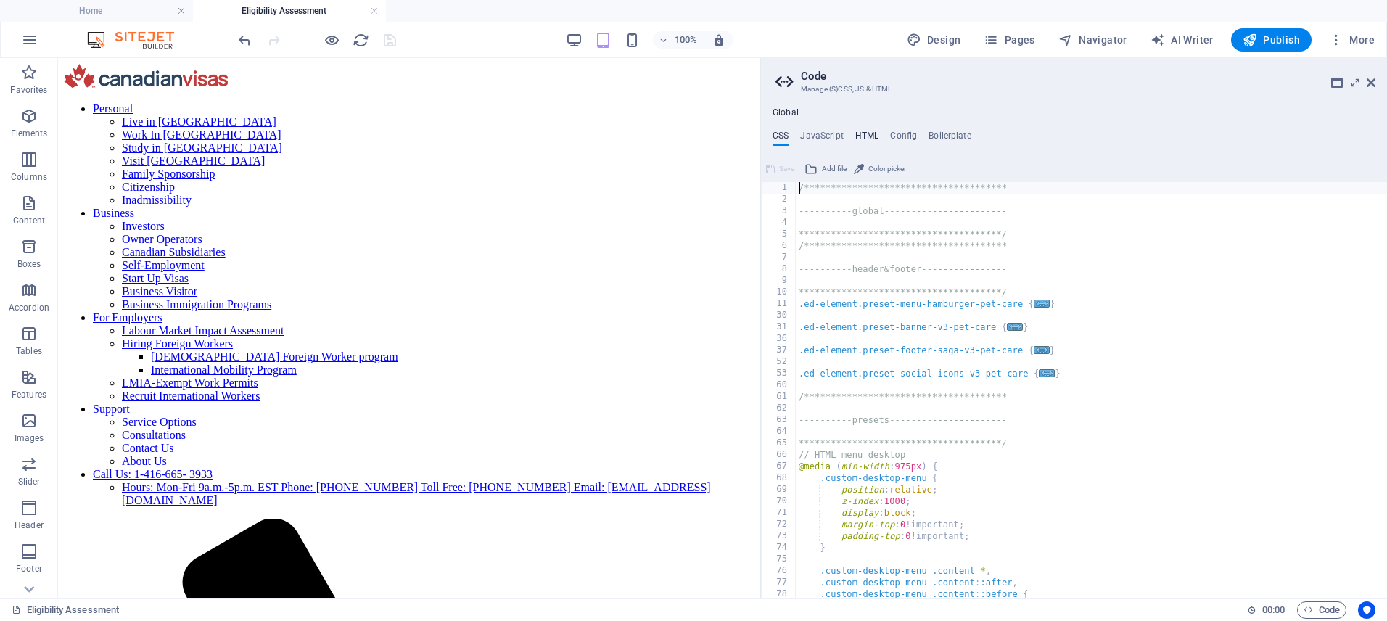
click at [874, 133] on h4 "HTML" at bounding box center [867, 139] width 24 height 16
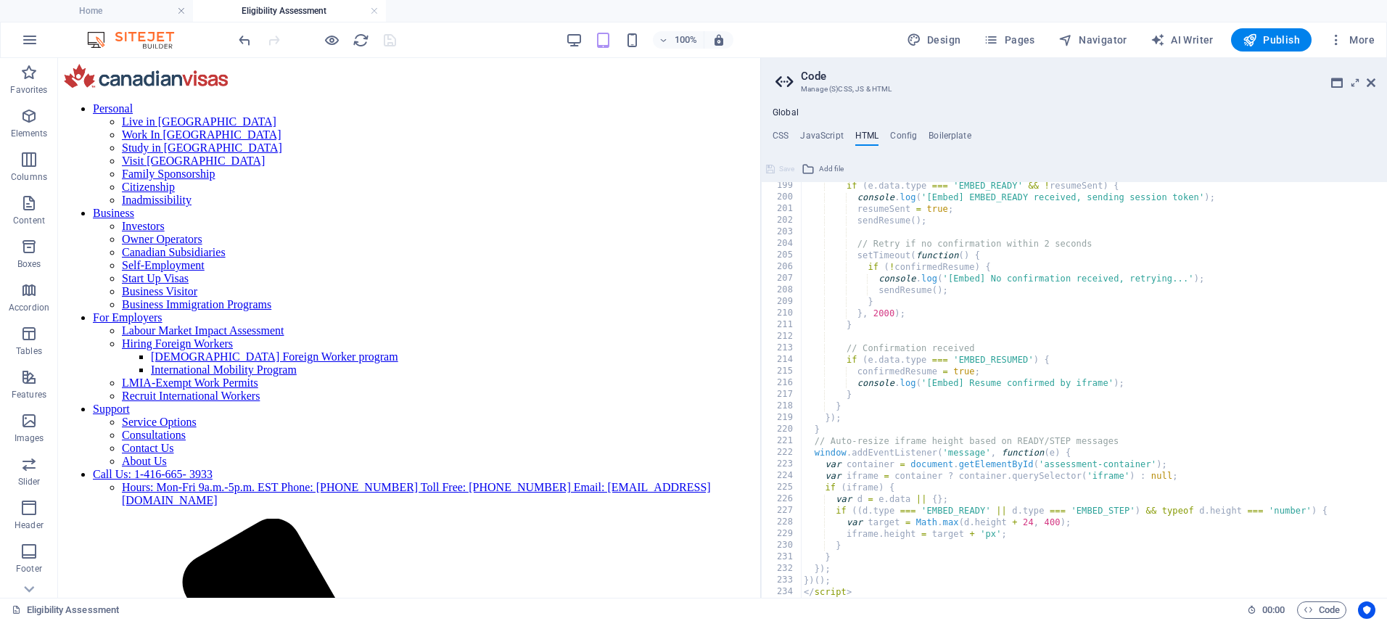
scroll to position [2301, 0]
click at [1337, 83] on icon at bounding box center [1337, 83] width 12 height 12
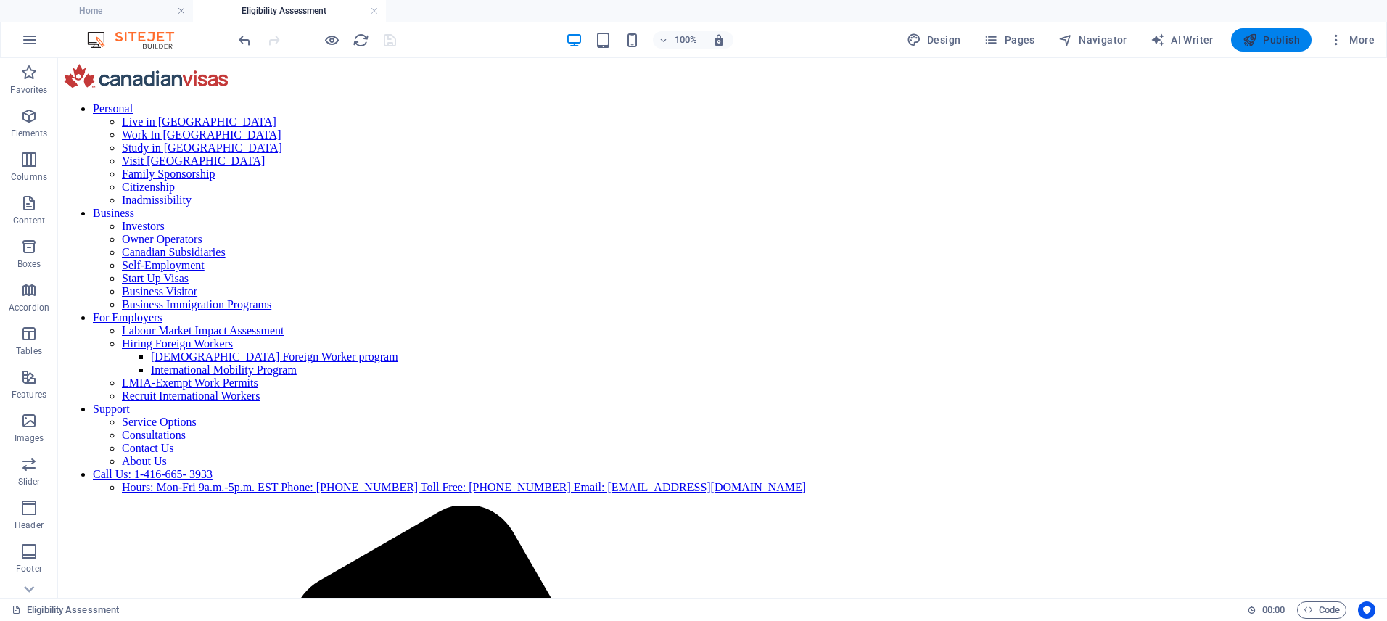
click at [1281, 38] on span "Publish" at bounding box center [1271, 40] width 57 height 15
